Goal: Find specific page/section: Find specific page/section

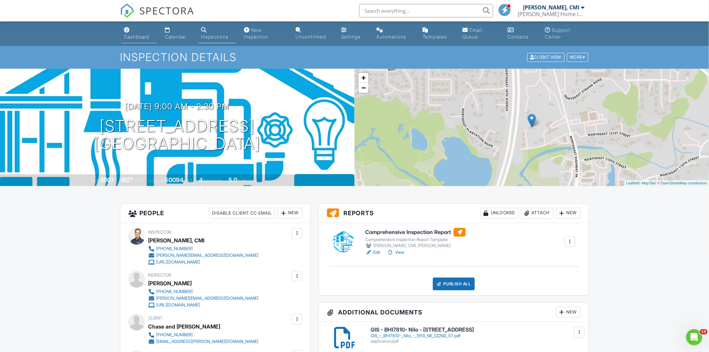
click at [131, 38] on div "Dashboard" at bounding box center [136, 37] width 25 height 6
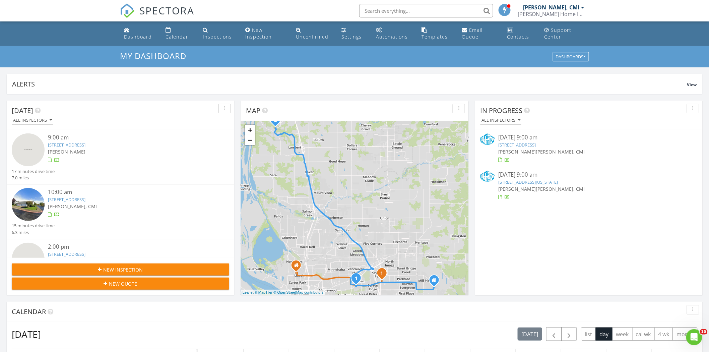
click at [484, 139] on img at bounding box center [487, 138] width 15 height 11
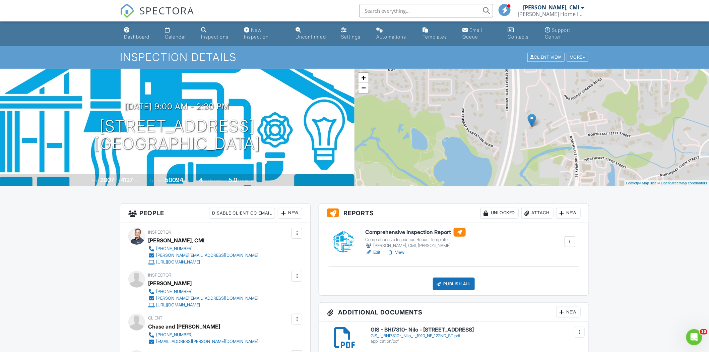
click at [344, 246] on div at bounding box center [343, 241] width 21 height 21
